Goal: Communication & Community: Answer question/provide support

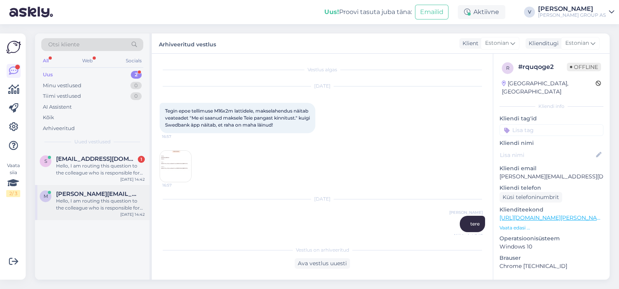
scroll to position [830, 0]
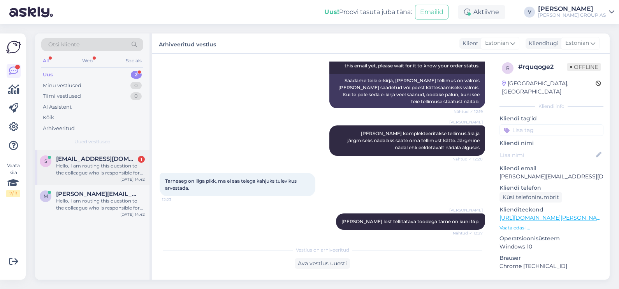
click at [107, 174] on div "Hello, I am routing this question to the colleague who is responsible for this …" at bounding box center [100, 169] width 89 height 14
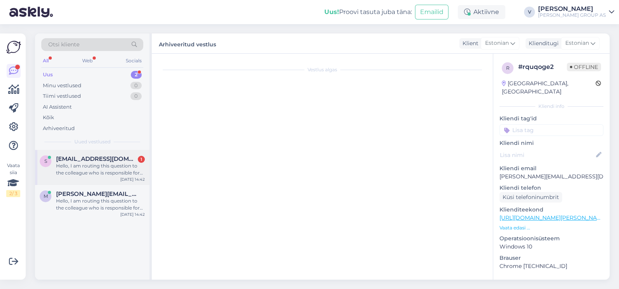
scroll to position [14, 0]
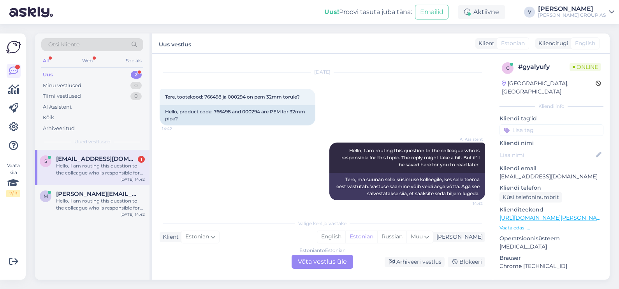
click at [325, 263] on div "Estonian to Estonian Võta vestlus üle" at bounding box center [322, 262] width 61 height 14
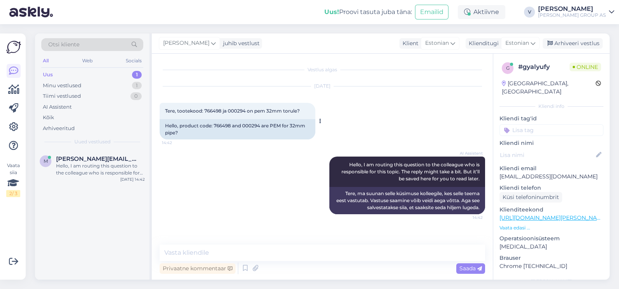
click at [217, 112] on span "Tere, tootekood: 766498 ja 000294 on pem 32mm torule?" at bounding box center [232, 111] width 135 height 6
copy span "766498"
click at [235, 107] on div "Tere, tootekood: 766498 ja 000294 on pem 32mm torule? 14:42" at bounding box center [238, 111] width 156 height 16
click at [237, 108] on span "Tere, tootekood: 766498 ja 000294 on pem 32mm torule?" at bounding box center [232, 111] width 135 height 6
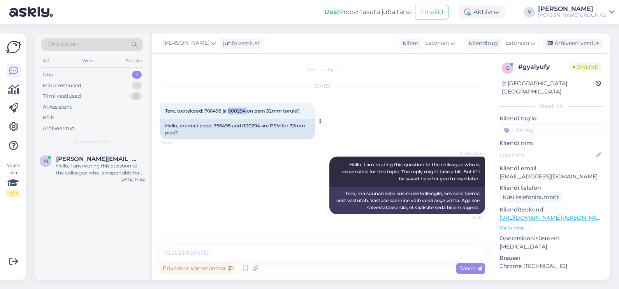
click at [237, 108] on span "Tere, tootekood: 766498 ja 000294 on pem 32mm torule?" at bounding box center [232, 111] width 135 height 6
copy span "000294"
click at [279, 110] on span "Tere, tootekood: 766498 ja 000294 on pem 32mm torule?" at bounding box center [232, 111] width 135 height 6
drag, startPoint x: 260, startPoint y: 110, endPoint x: 297, endPoint y: 110, distance: 36.6
click at [297, 110] on span "Tere, tootekood: 766498 ja 000294 on pem 32mm torule?" at bounding box center [232, 111] width 135 height 6
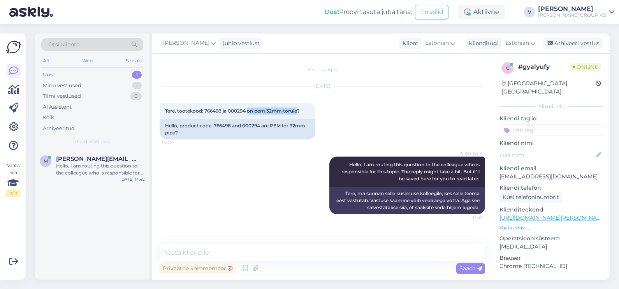
copy span "on pem 32mm torule"
click at [282, 252] on textarea at bounding box center [322, 252] width 325 height 16
type textarea "Tere. Jah sobivad"
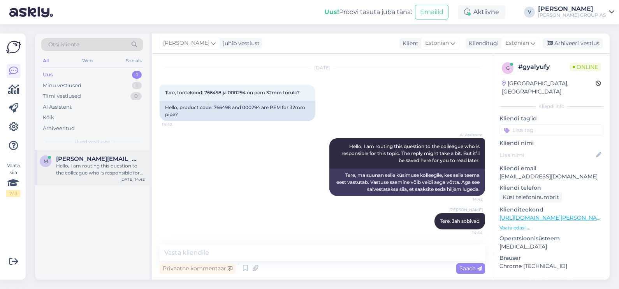
click at [96, 162] on div "Hello, I am routing this question to the colleague who is responsible for this …" at bounding box center [100, 169] width 89 height 14
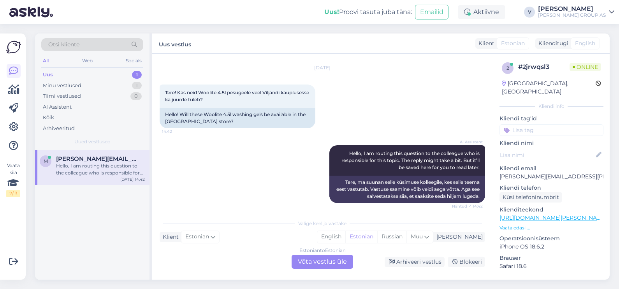
scroll to position [21, 0]
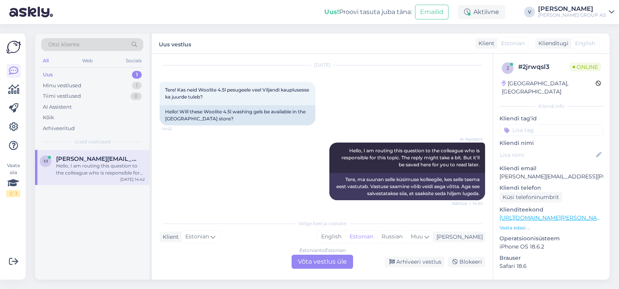
click at [324, 263] on div "Estonian to Estonian Võta vestlus üle" at bounding box center [322, 262] width 61 height 14
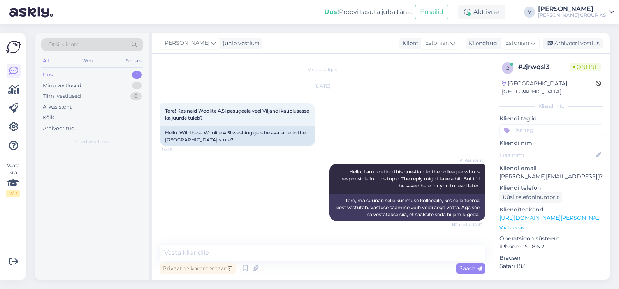
scroll to position [0, 0]
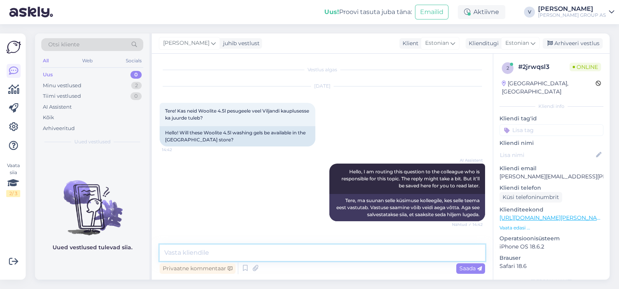
click at [245, 254] on textarea at bounding box center [322, 252] width 325 height 16
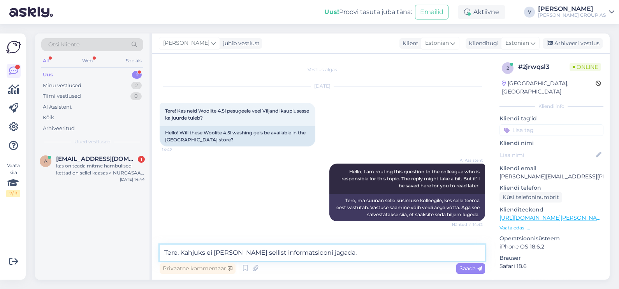
type textarea "Tere. Kahjuks ei ole meil sellist informatsiooni jagada."
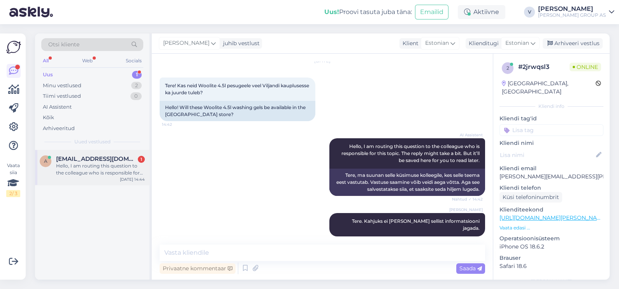
click at [91, 172] on div "Hello, I am routing this question to the colleague who is responsible for this …" at bounding box center [100, 169] width 89 height 14
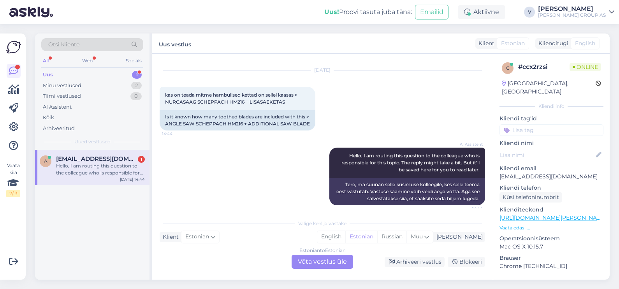
click at [323, 261] on div "Estonian to Estonian Võta vestlus üle" at bounding box center [322, 262] width 61 height 14
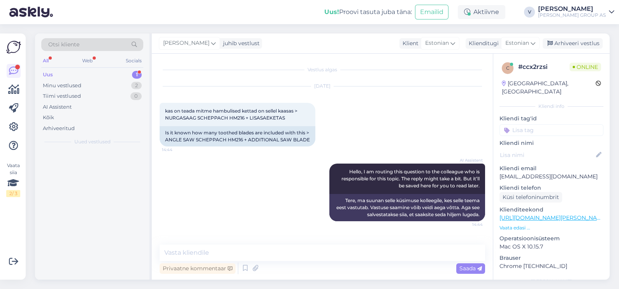
scroll to position [0, 0]
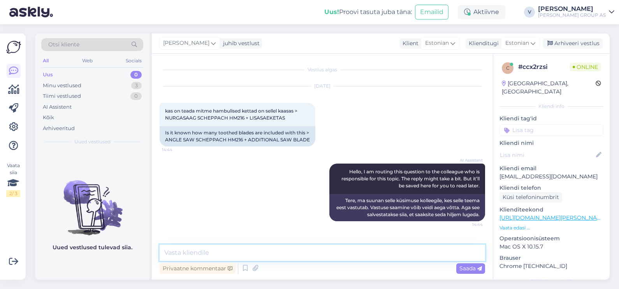
click at [278, 246] on textarea at bounding box center [322, 252] width 325 height 16
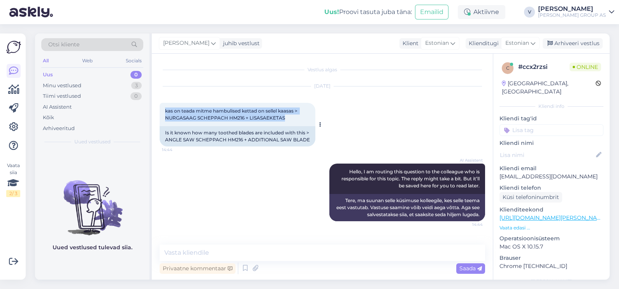
drag, startPoint x: 165, startPoint y: 111, endPoint x: 290, endPoint y: 118, distance: 124.8
click at [290, 118] on div "kas on teada mitme hambulised kettad on sellel kaasas > NURGASAAG SCHEPPACH HM2…" at bounding box center [238, 114] width 156 height 23
copy span "kas on teada mitme hambulised kettad on sellel kaasas > NURGASAAG SCHEPPACH HM2…"
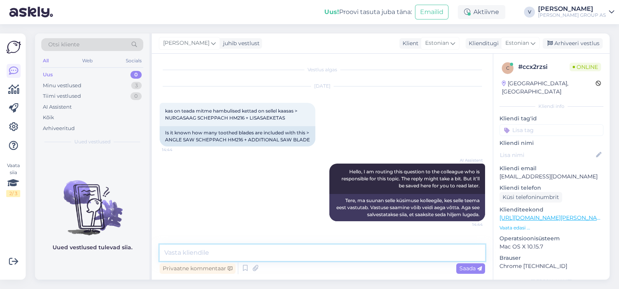
click at [201, 251] on textarea at bounding box center [322, 252] width 325 height 16
paste textarea "Scheppach HM216 kaasas 2 ketast, üks 24 hamba ja teine 48 hamba ketas."
type textarea "Scheppach HM216 kaasas 2 ketast, üks 24 hamba ja teine 48 hamba ketas."
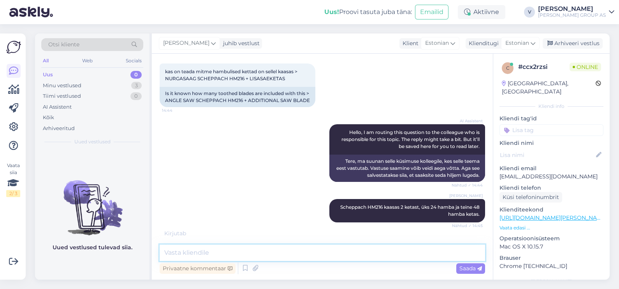
scroll to position [73, 0]
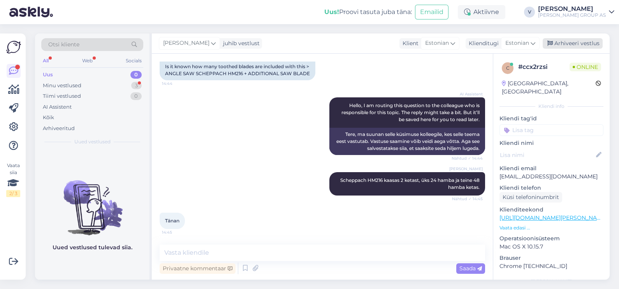
click at [572, 38] on div "Arhiveeri vestlus" at bounding box center [573, 43] width 60 height 11
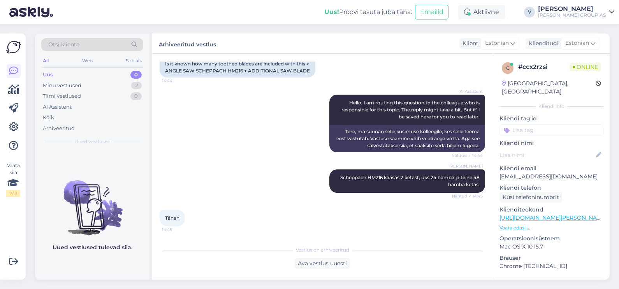
scroll to position [76, 0]
click at [105, 84] on div "Minu vestlused 2" at bounding box center [92, 85] width 102 height 11
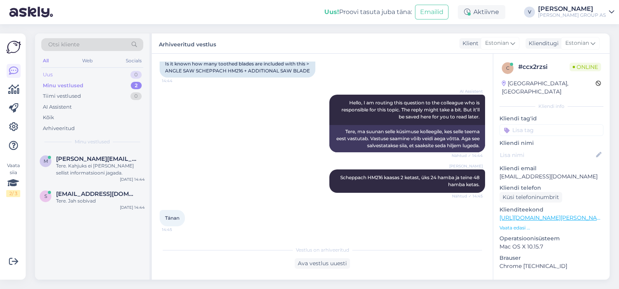
click at [107, 69] on div "Uus 0" at bounding box center [92, 74] width 102 height 11
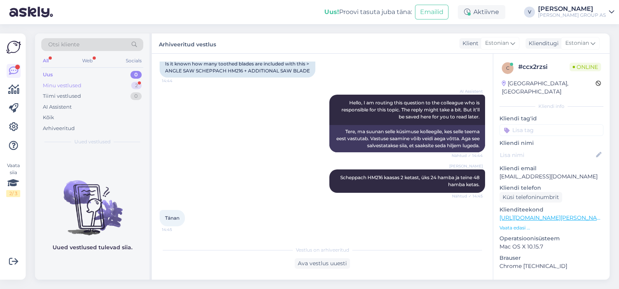
click at [95, 85] on div "Minu vestlused 2" at bounding box center [92, 85] width 102 height 11
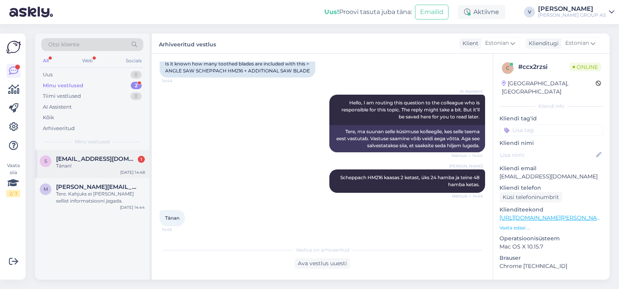
click at [95, 175] on div "s sven.avg@gmail.com 1 Tänan! Sep 17 14:48" at bounding box center [92, 164] width 114 height 28
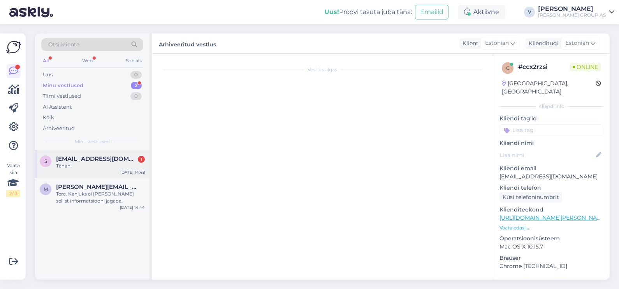
scroll to position [52, 0]
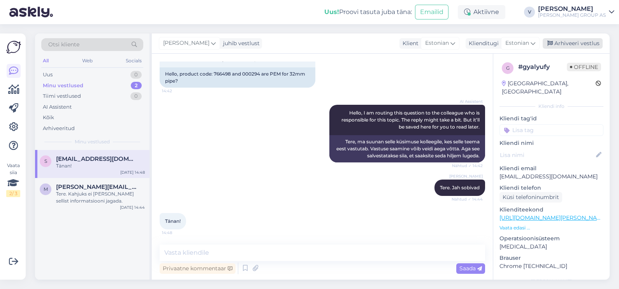
click at [589, 46] on div "Arhiveeri vestlus" at bounding box center [573, 43] width 60 height 11
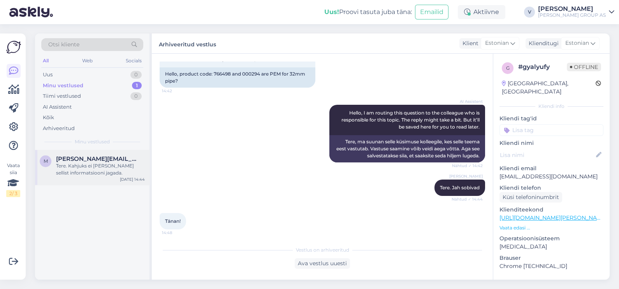
click at [95, 165] on div "Tere. Kahjuks ei ole meil sellist informatsiooni jagada." at bounding box center [100, 169] width 89 height 14
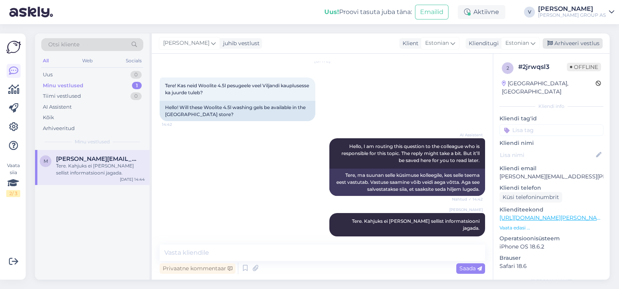
click at [578, 45] on div "Arhiveeri vestlus" at bounding box center [573, 43] width 60 height 11
